Goal: Navigation & Orientation: Find specific page/section

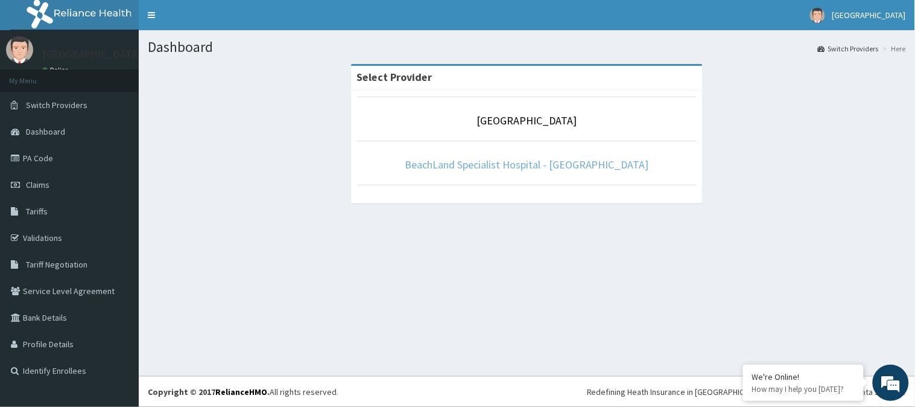
click at [521, 167] on link "BeachLand Specialist Hospital - [GEOGRAPHIC_DATA]" at bounding box center [527, 164] width 244 height 14
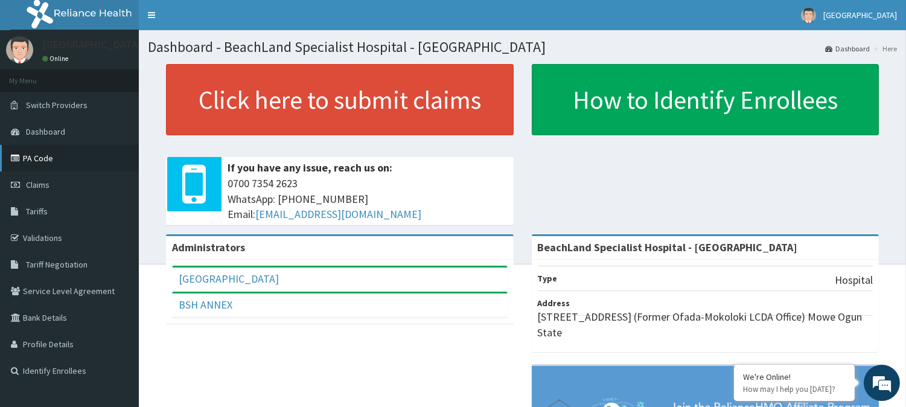
click at [32, 158] on link "PA Code" at bounding box center [69, 158] width 139 height 27
